Goal: Information Seeking & Learning: Learn about a topic

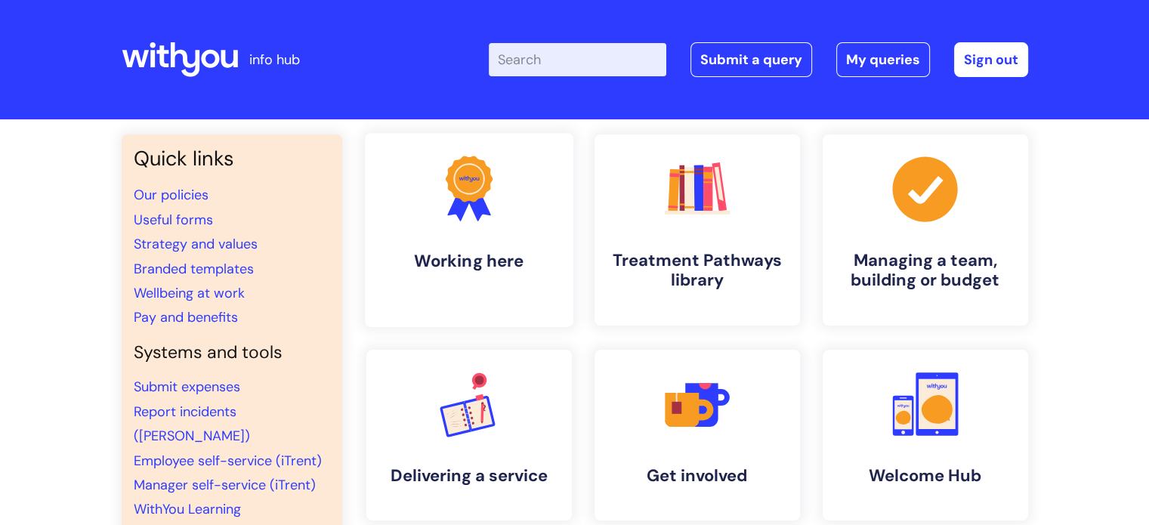
click at [535, 221] on link ".cls-1{fill:#f89b22;}.cls-1,.cls-2,.cls-3{stroke-width:0px;}.cls-2{fill:#2d3cff…" at bounding box center [468, 230] width 208 height 194
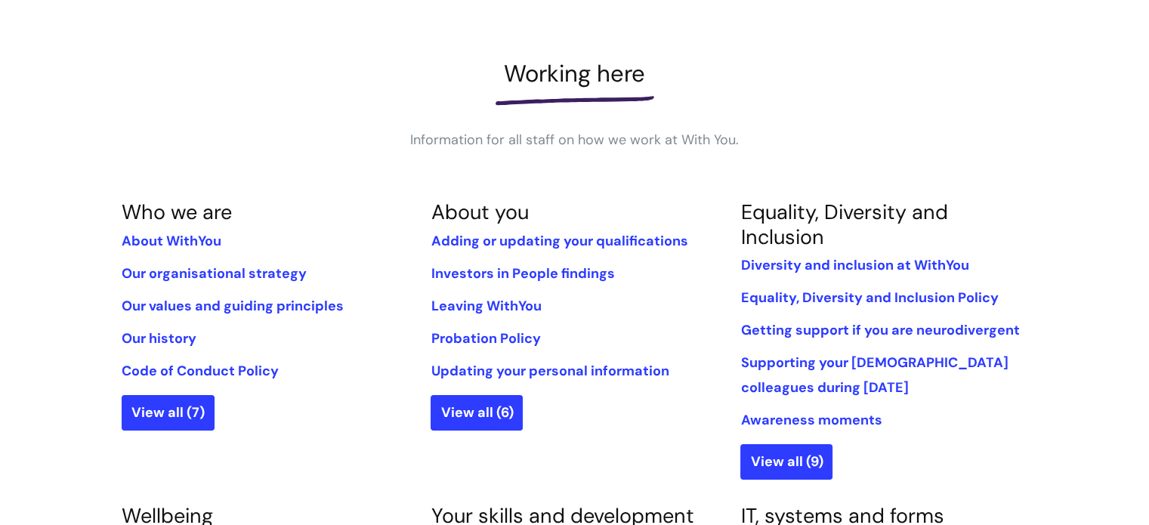
scroll to position [192, 0]
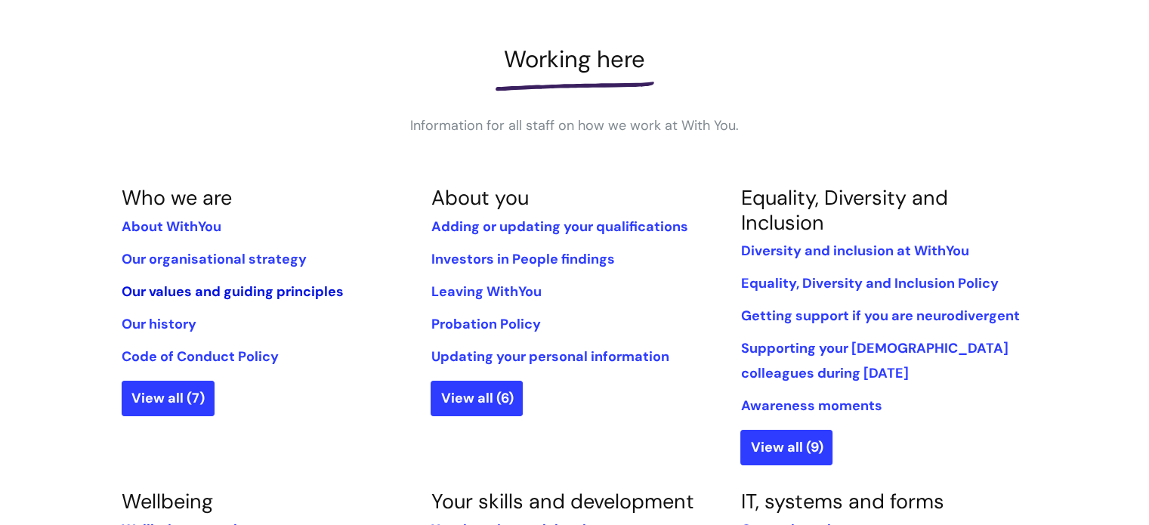
click at [258, 298] on link "Our values and guiding principles" at bounding box center [233, 292] width 222 height 18
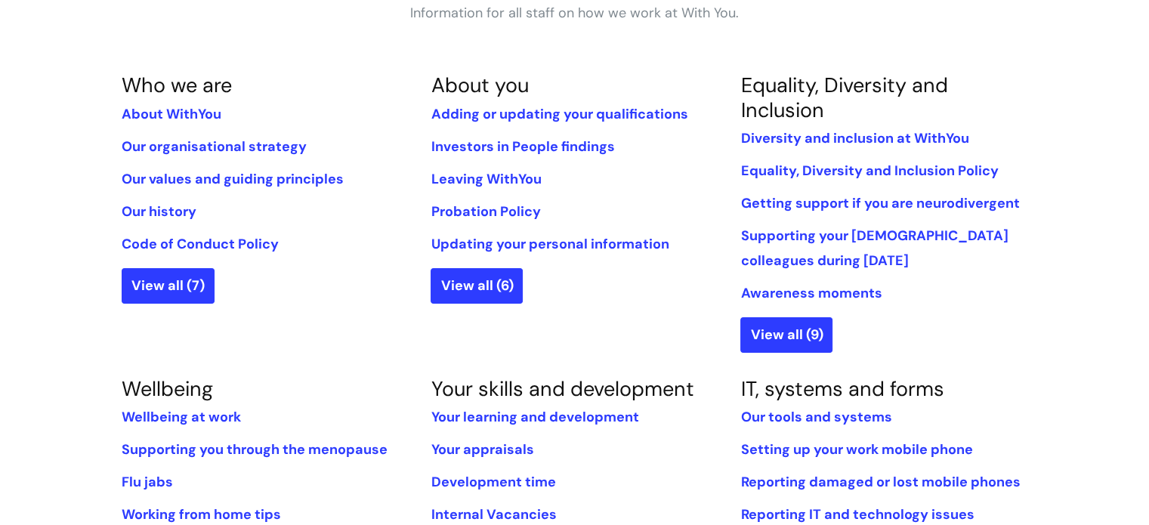
scroll to position [323, 0]
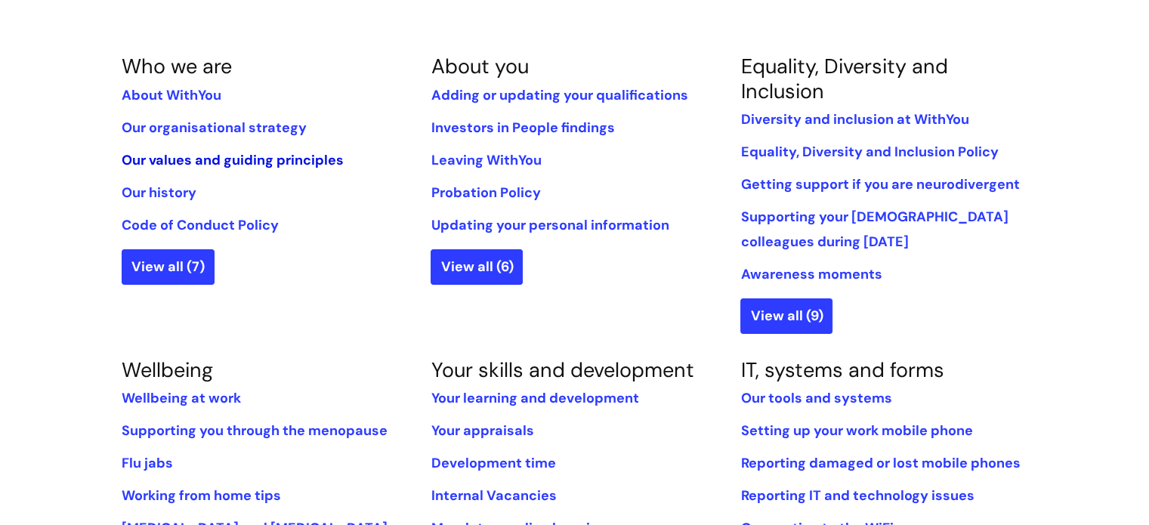
click at [196, 154] on link "Our values and guiding principles" at bounding box center [233, 160] width 222 height 18
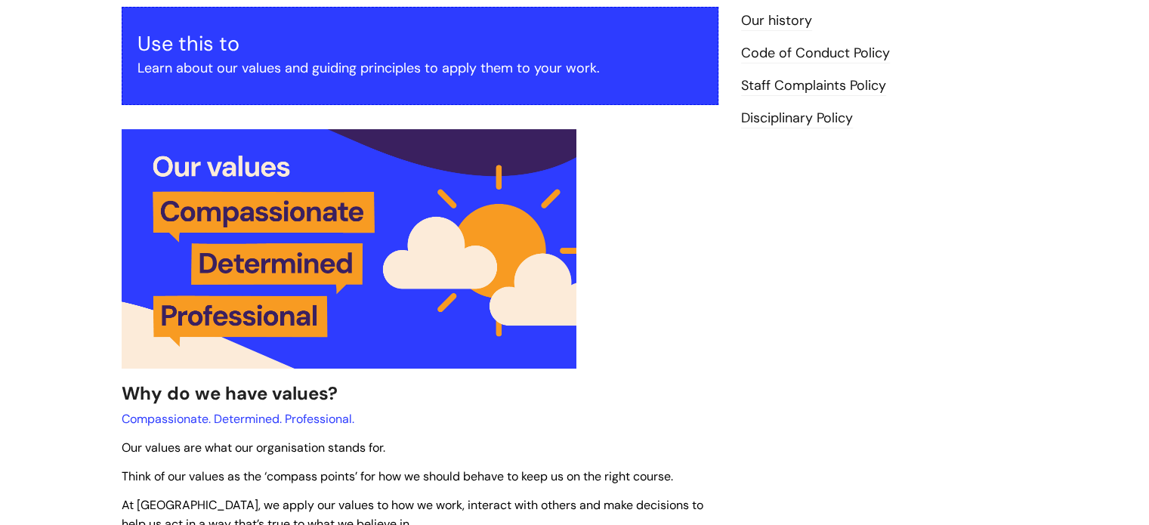
scroll to position [283, 0]
